Goal: Transaction & Acquisition: Purchase product/service

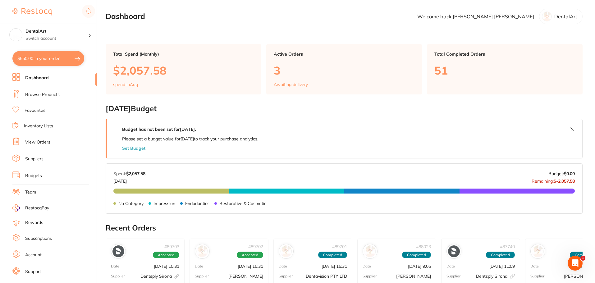
click at [49, 96] on link "Browse Products" at bounding box center [42, 95] width 34 height 6
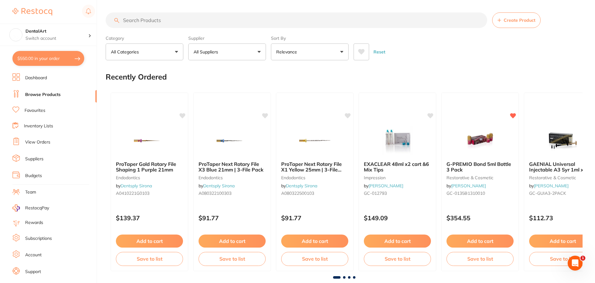
click at [164, 21] on input "search" at bounding box center [297, 20] width 382 height 16
click at [133, 23] on input "search" at bounding box center [297, 20] width 382 height 16
type input "protecta pads"
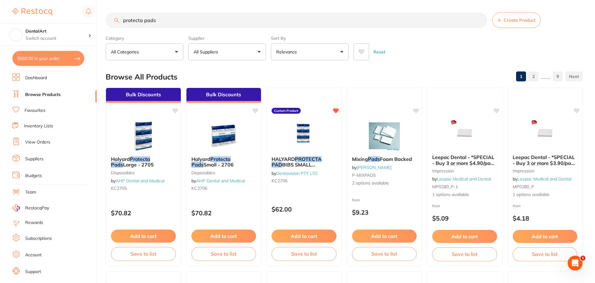
click at [312, 198] on div "HALYARD PROTECTA PAD BIBS SMALL (21CMX28CM) (800) by Dentavision PTY LTD KC2706…" at bounding box center [303, 177] width 75 height 179
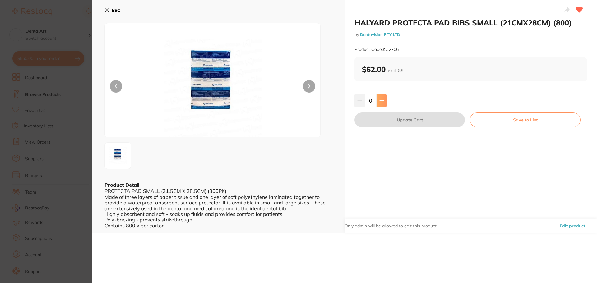
click at [380, 103] on icon at bounding box center [381, 100] width 5 height 5
click at [380, 102] on icon at bounding box center [381, 100] width 5 height 5
type input "2"
click at [403, 120] on button "Update Cart" at bounding box center [409, 119] width 110 height 15
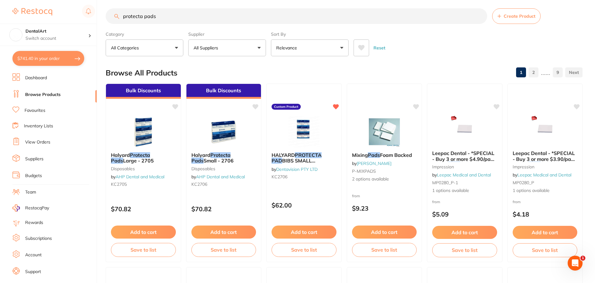
drag, startPoint x: 169, startPoint y: 20, endPoint x: 0, endPoint y: 13, distance: 169.2
click at [0, 16] on div "$741.40 DentalArt Switch account DentalArt $741.40 in your order Dashboard Brow…" at bounding box center [297, 137] width 595 height 283
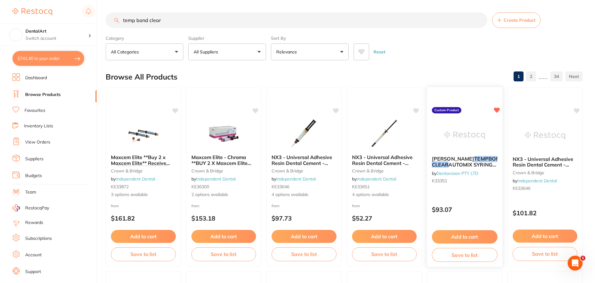
type input "temp bond clear"
click at [467, 235] on button "Add to cart" at bounding box center [465, 236] width 66 height 13
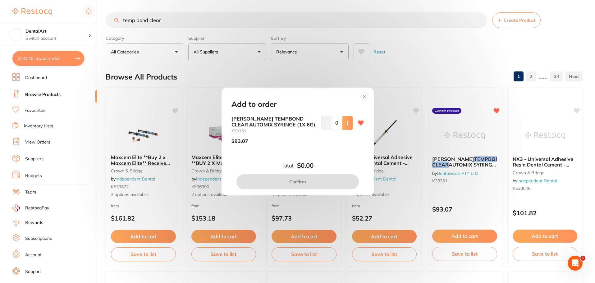
click at [348, 123] on icon at bounding box center [347, 123] width 4 height 4
click at [347, 122] on icon at bounding box center [347, 123] width 5 height 5
type input "2"
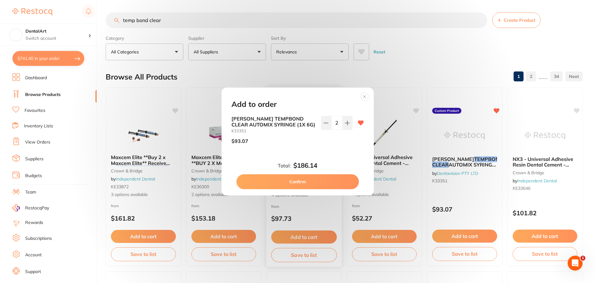
drag, startPoint x: 309, startPoint y: 179, endPoint x: 288, endPoint y: 98, distance: 83.2
click at [310, 179] on button "Confirm" at bounding box center [297, 181] width 122 height 15
